Goal: Task Accomplishment & Management: Use online tool/utility

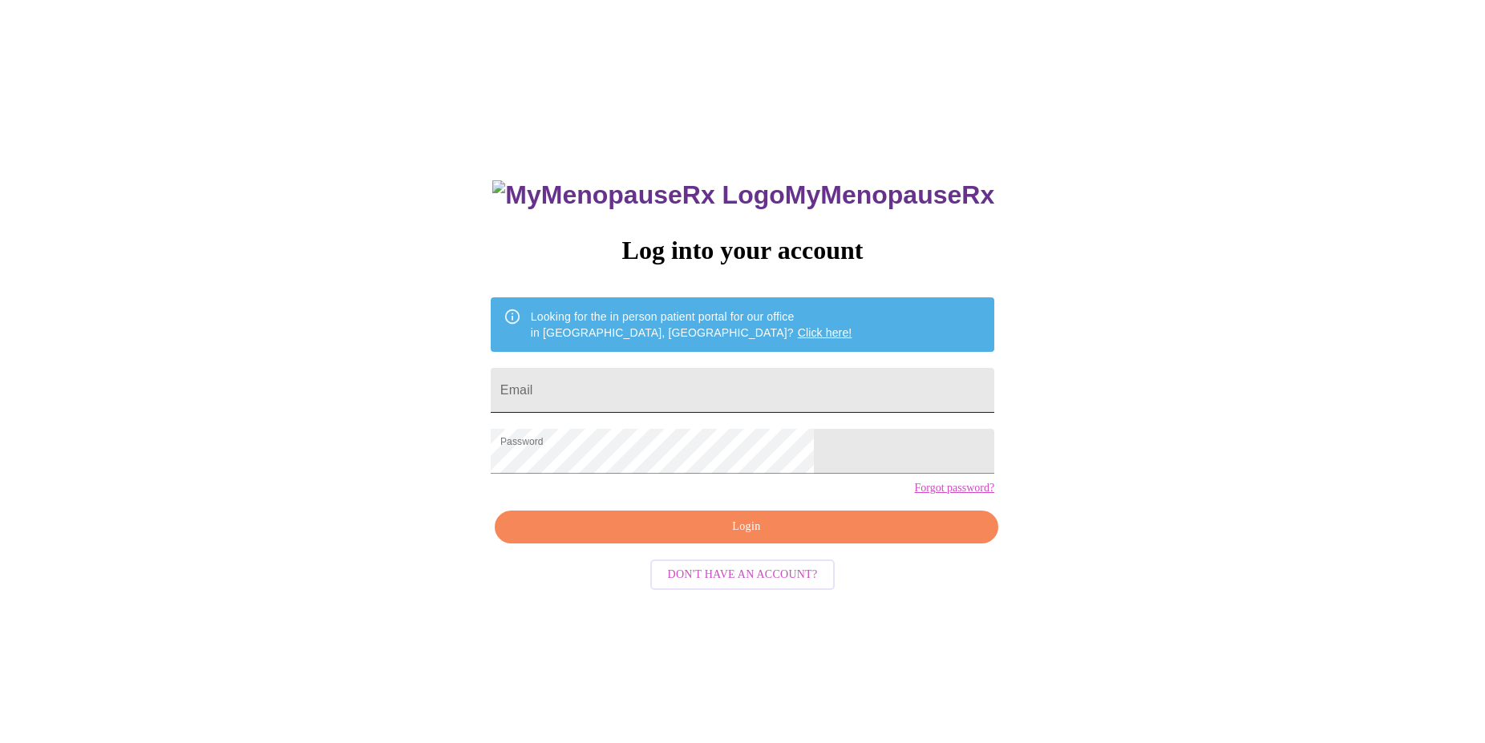
click at [855, 375] on input "Email" at bounding box center [743, 390] width 504 height 45
type input "[EMAIL_ADDRESS][DOMAIN_NAME]"
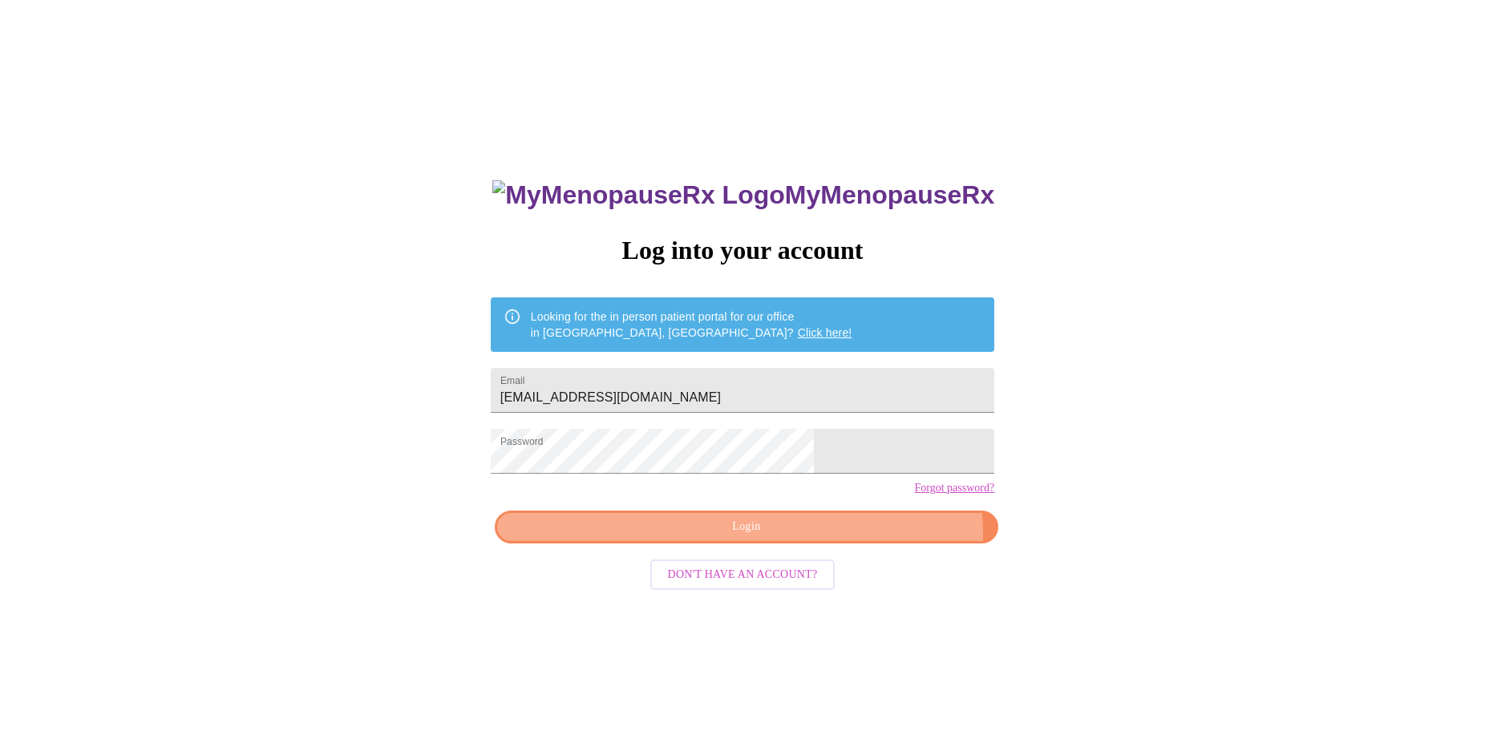
click at [829, 537] on span "Login" at bounding box center [746, 527] width 467 height 20
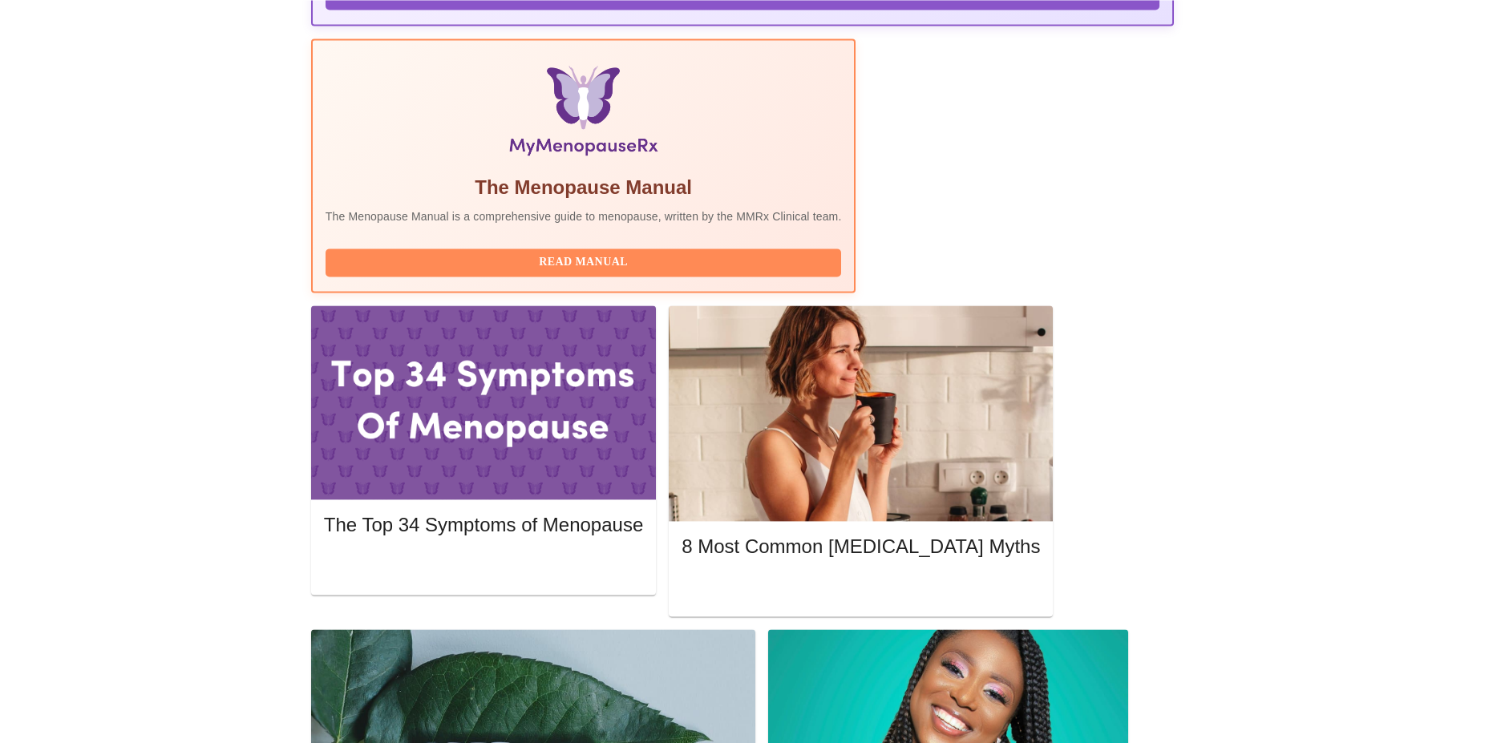
scroll to position [480, 0]
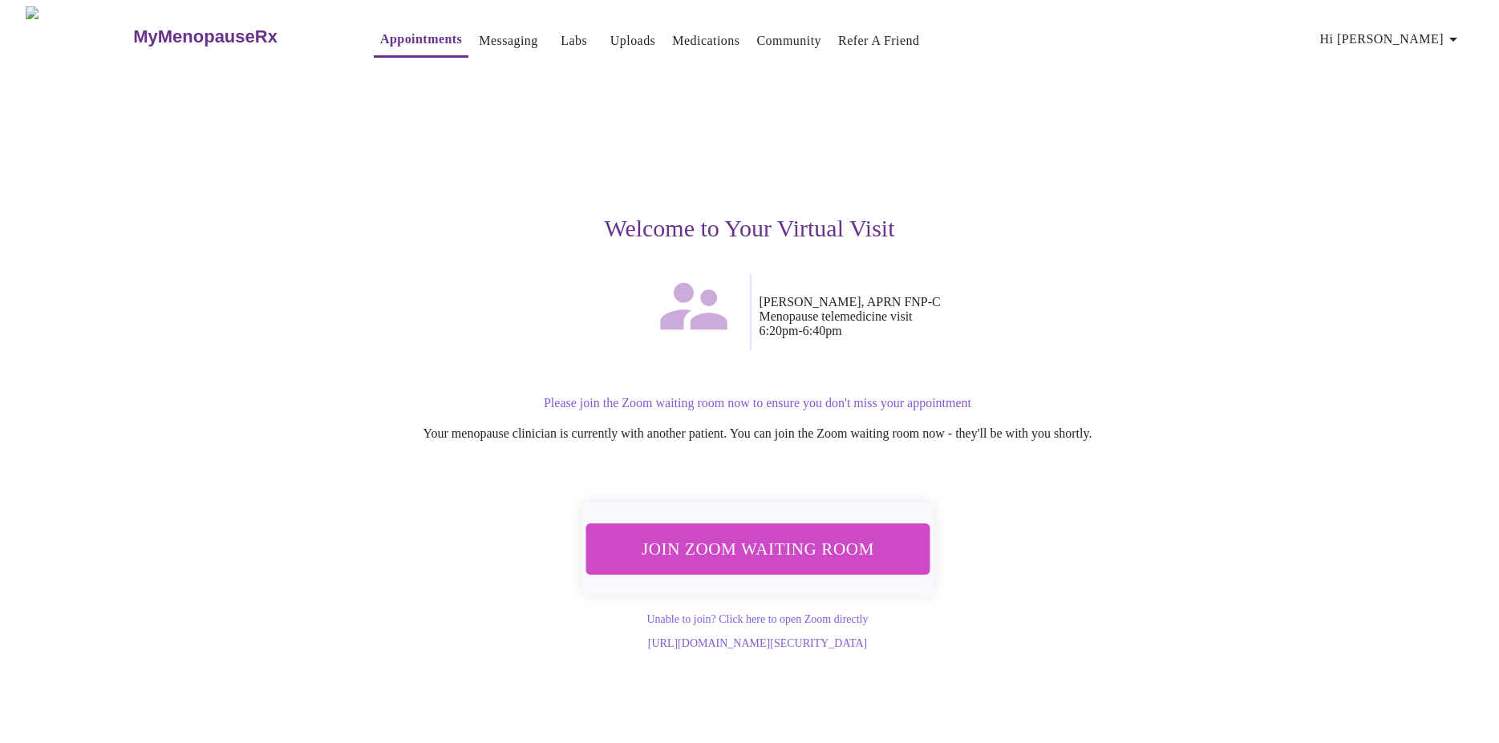
click at [782, 538] on span "Join Zoom Waiting Room" at bounding box center [756, 549] width 301 height 30
